Goal: Information Seeking & Learning: Learn about a topic

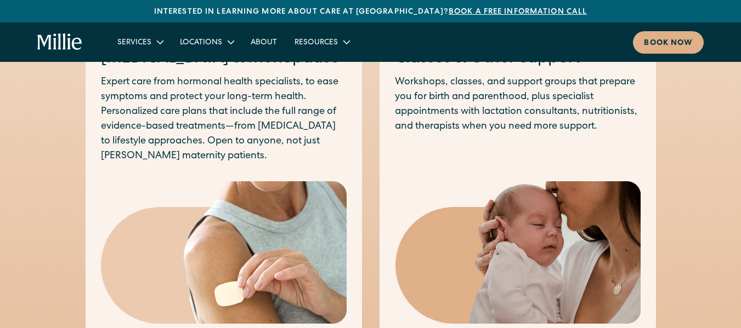
scroll to position [959, 0]
click at [257, 41] on link "About" at bounding box center [264, 42] width 44 height 18
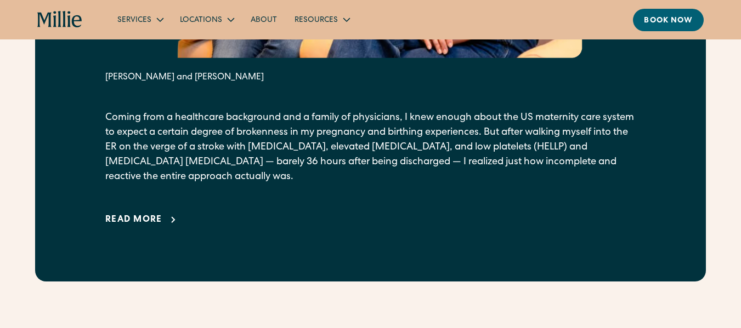
scroll to position [771, 0]
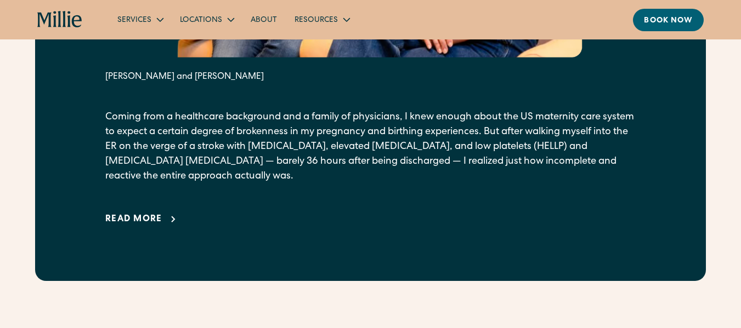
click at [145, 215] on div "Read more" at bounding box center [133, 219] width 57 height 13
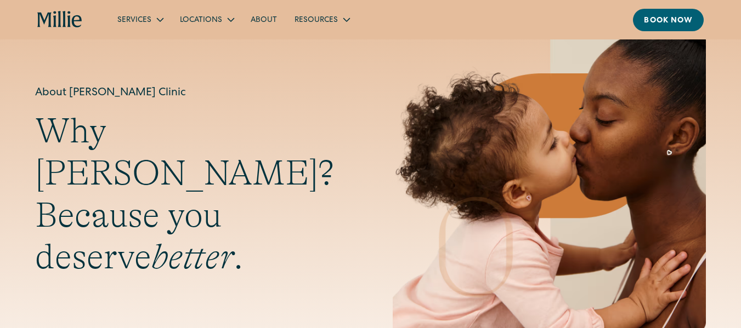
scroll to position [0, 0]
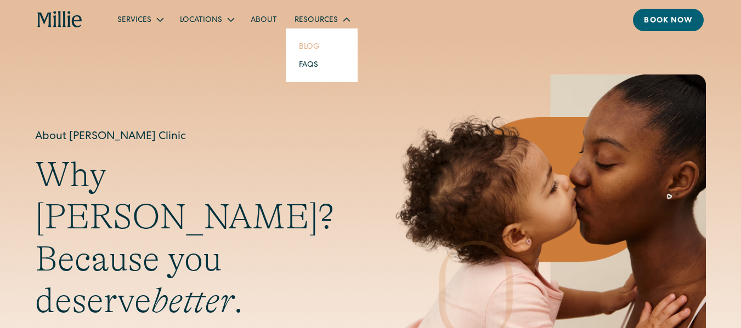
click at [307, 42] on link "Blog" at bounding box center [309, 46] width 38 height 18
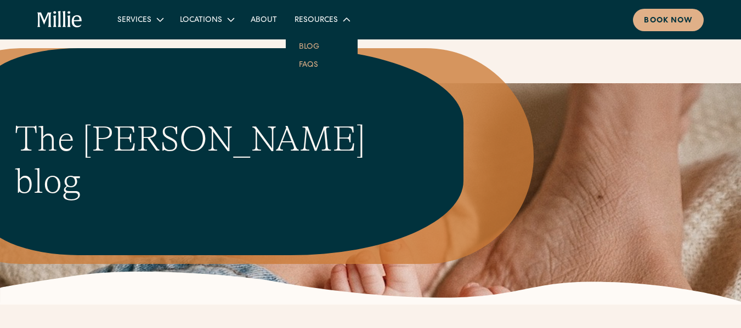
click at [314, 69] on link "FAQs" at bounding box center [308, 64] width 37 height 18
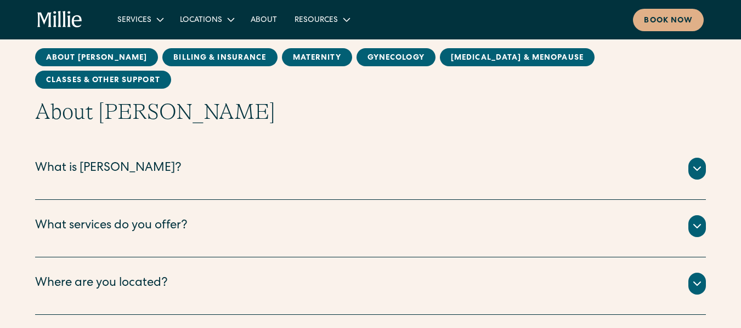
scroll to position [111, 0]
click at [106, 143] on div "What is Millie? Millie is a new kind of women’s health clinic that offers compl…" at bounding box center [370, 172] width 670 height 58
click at [96, 161] on div "What is Millie?" at bounding box center [108, 170] width 146 height 18
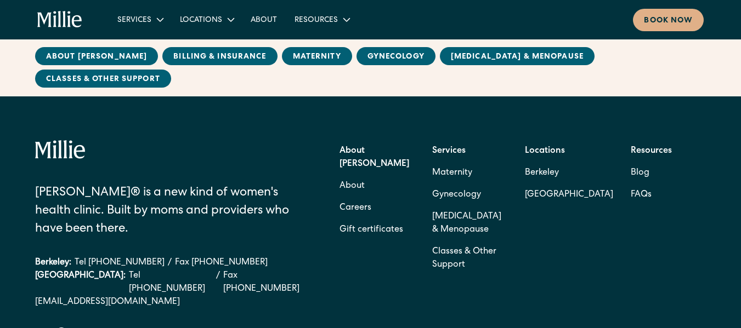
scroll to position [2650, 0]
